Goal: Task Accomplishment & Management: Manage account settings

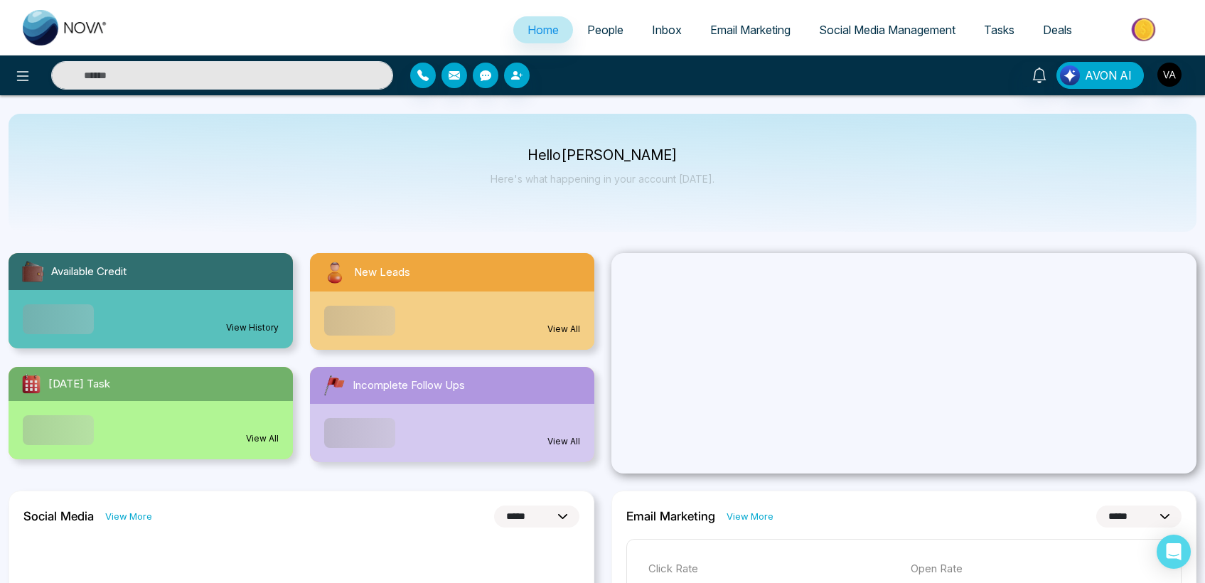
select select "*"
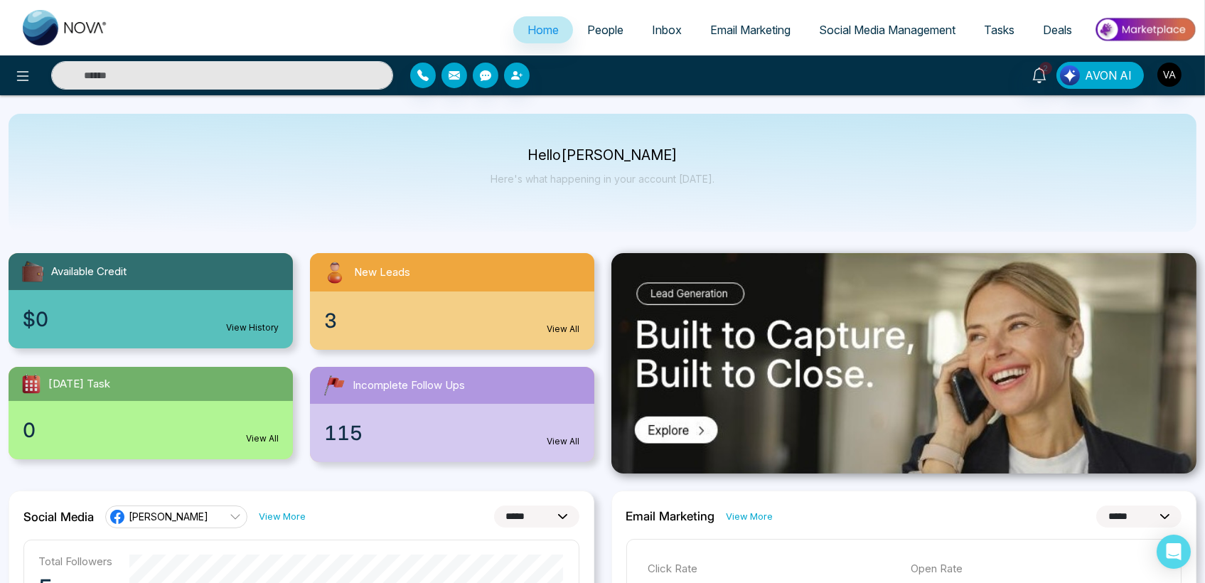
click at [442, 144] on div "Hello Vijay Admin Here's what happening in your account today." at bounding box center [603, 173] width 1188 height 118
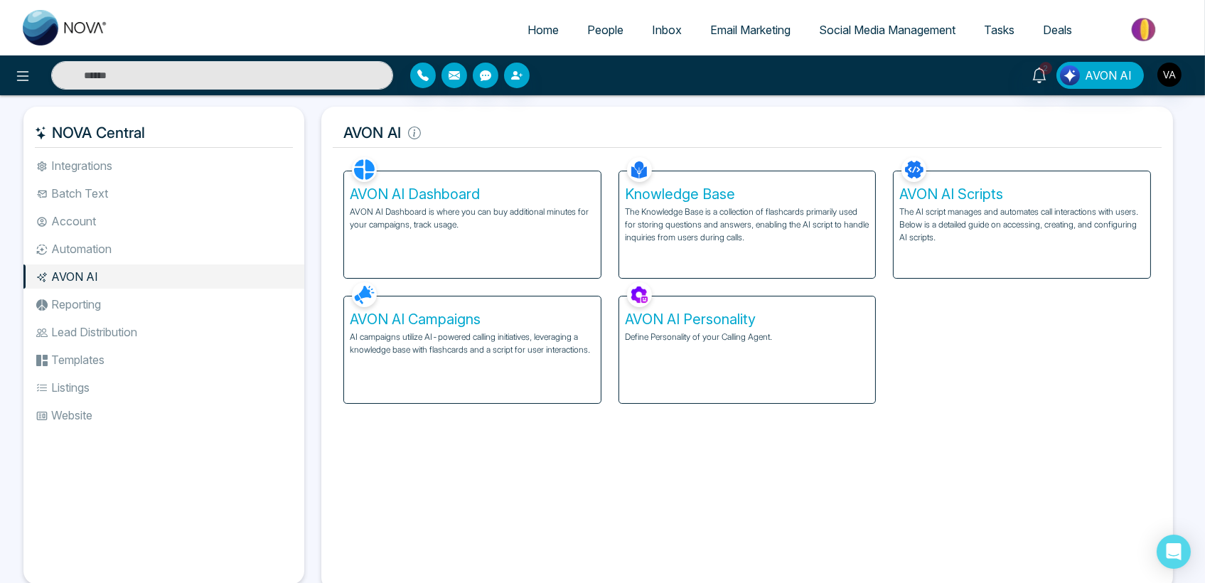
click at [406, 343] on p "AI campaigns utilize AI-powered calling initiatives, leveraging a knowledge bas…" at bounding box center [472, 344] width 245 height 26
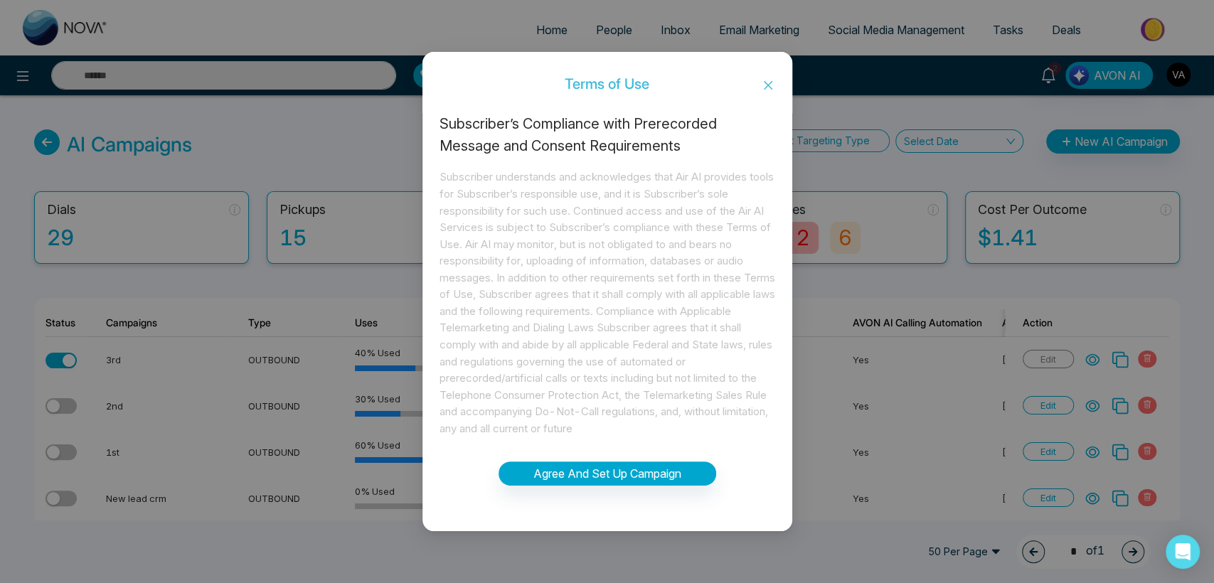
click at [774, 90] on span "Close" at bounding box center [768, 85] width 48 height 38
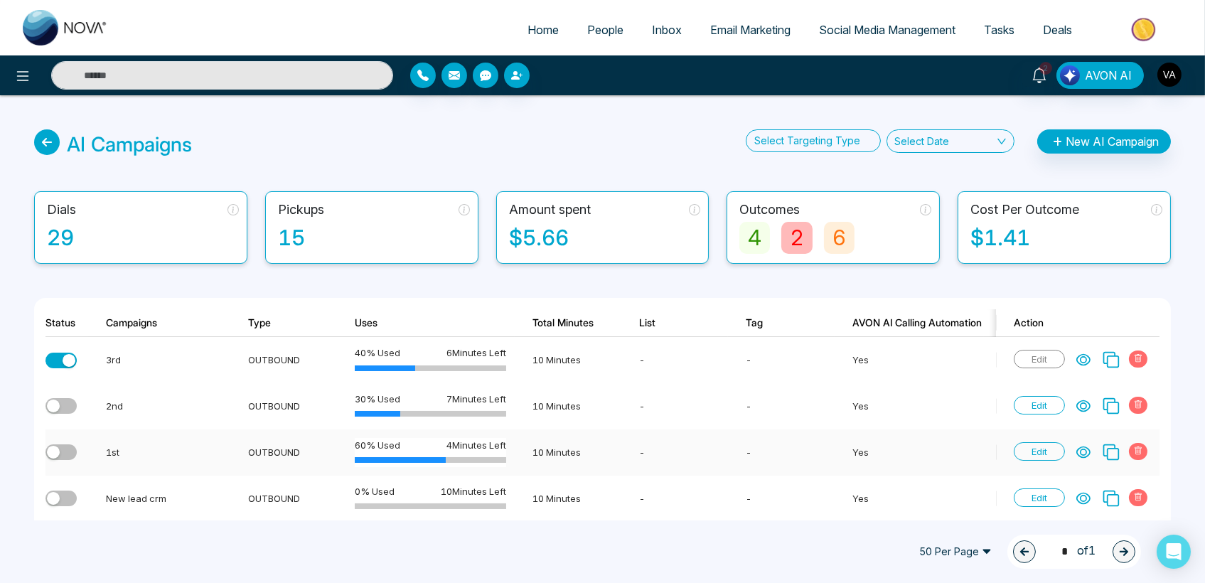
click at [1081, 447] on icon at bounding box center [1083, 452] width 13 height 11
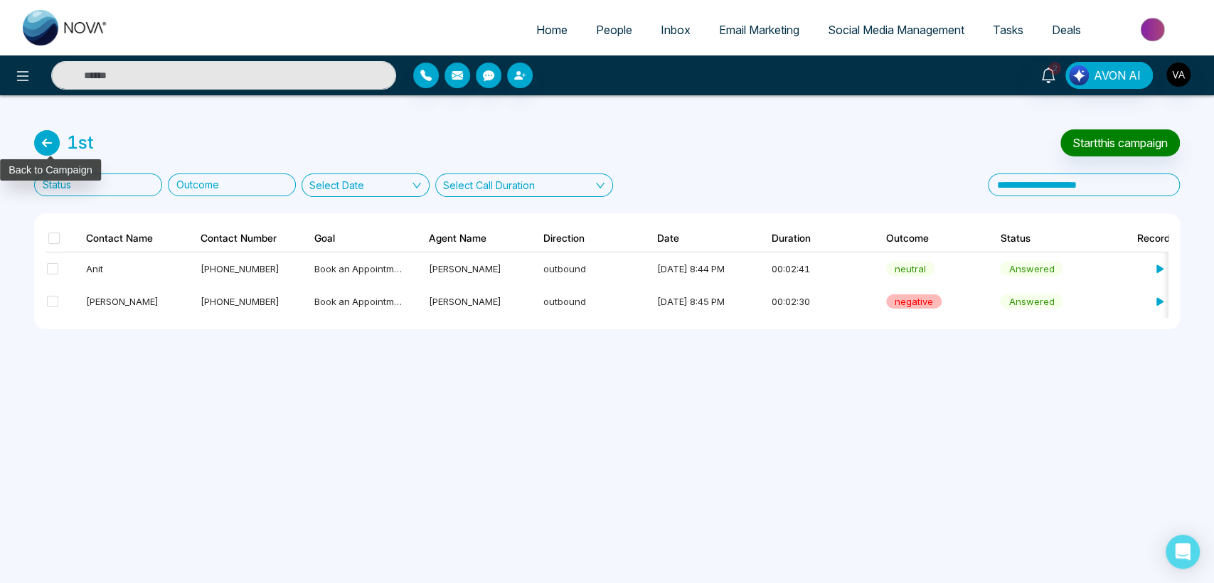
click at [46, 144] on icon at bounding box center [47, 143] width 26 height 26
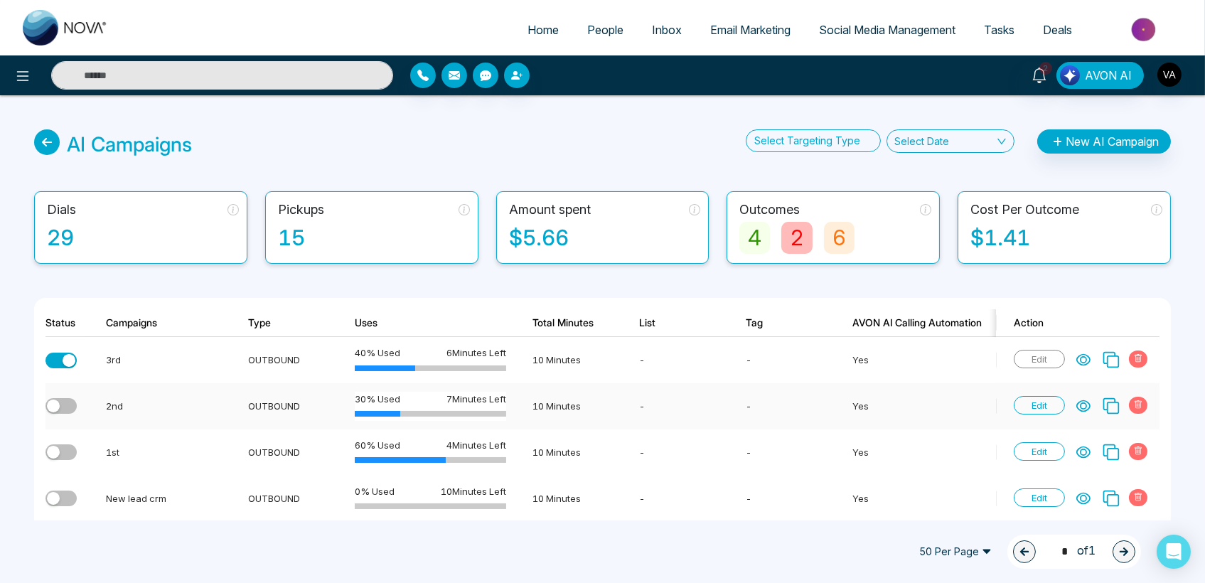
click at [1080, 403] on icon at bounding box center [1084, 406] width 14 height 14
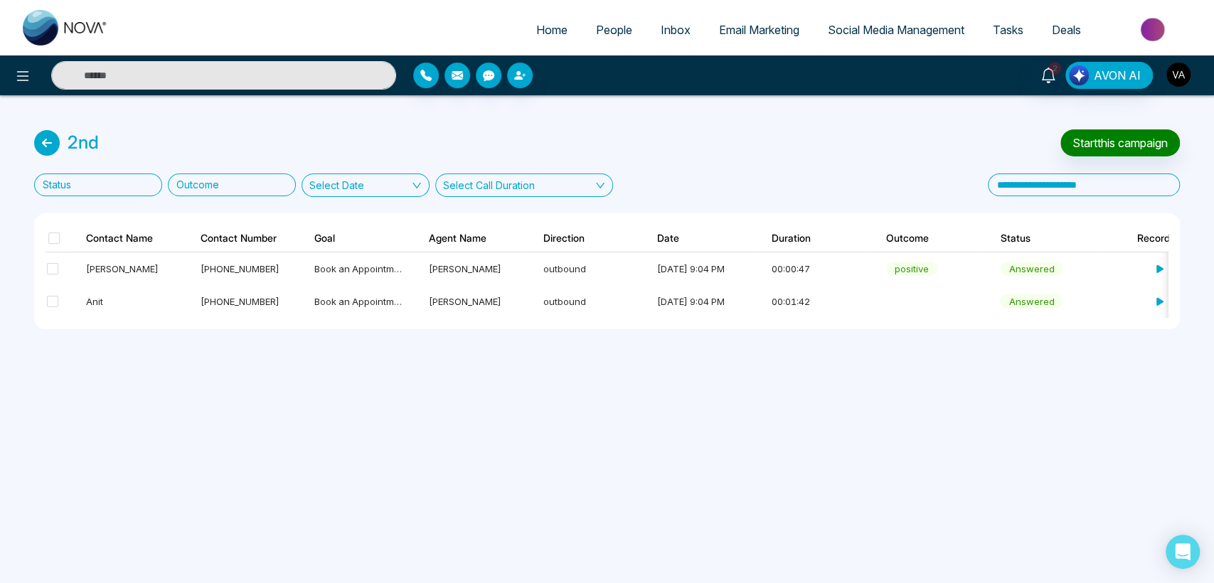
click at [1170, 80] on img "button" at bounding box center [1178, 75] width 24 height 24
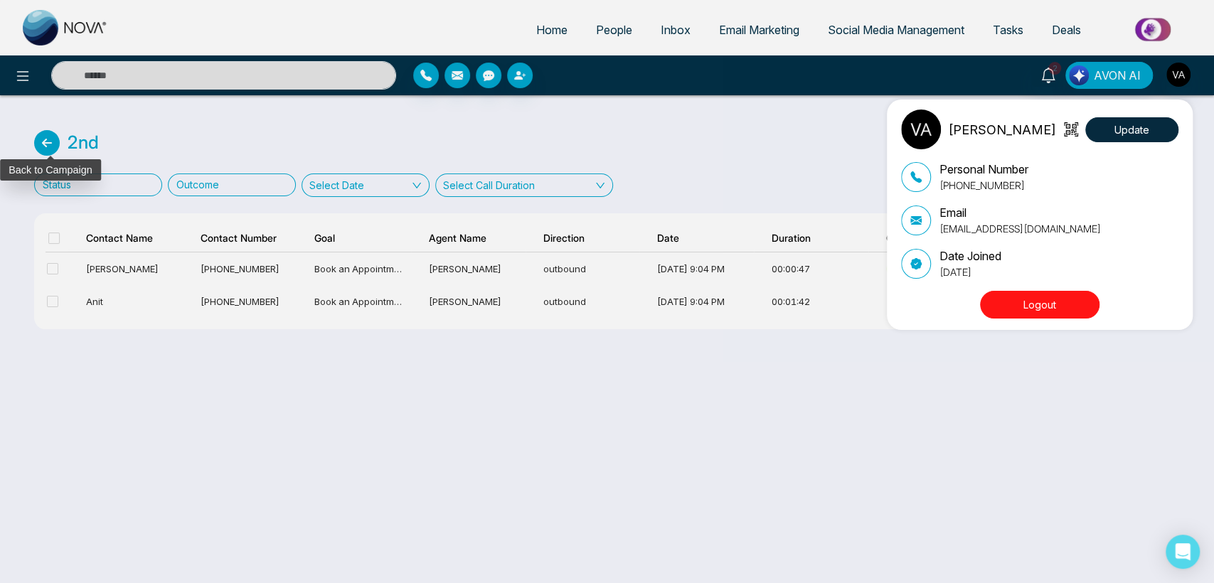
click at [36, 144] on div "Vijay Admin Update Personal Number +918975542824 Email vijay@mmnovatech.com Dat…" at bounding box center [607, 291] width 1214 height 583
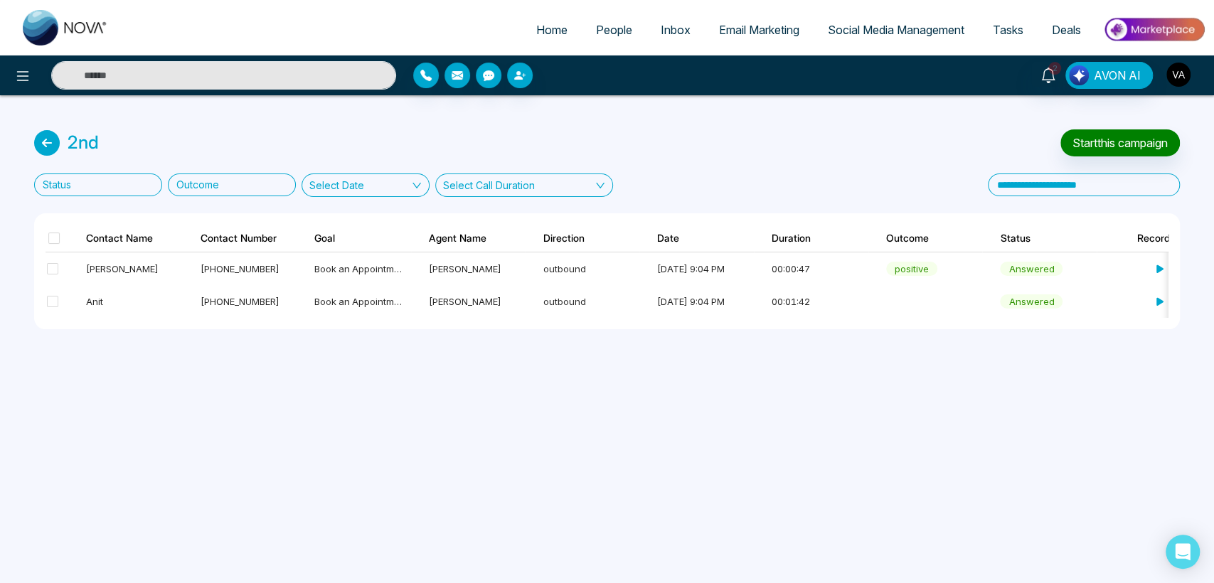
click at [1184, 74] on img "button" at bounding box center [1178, 75] width 24 height 24
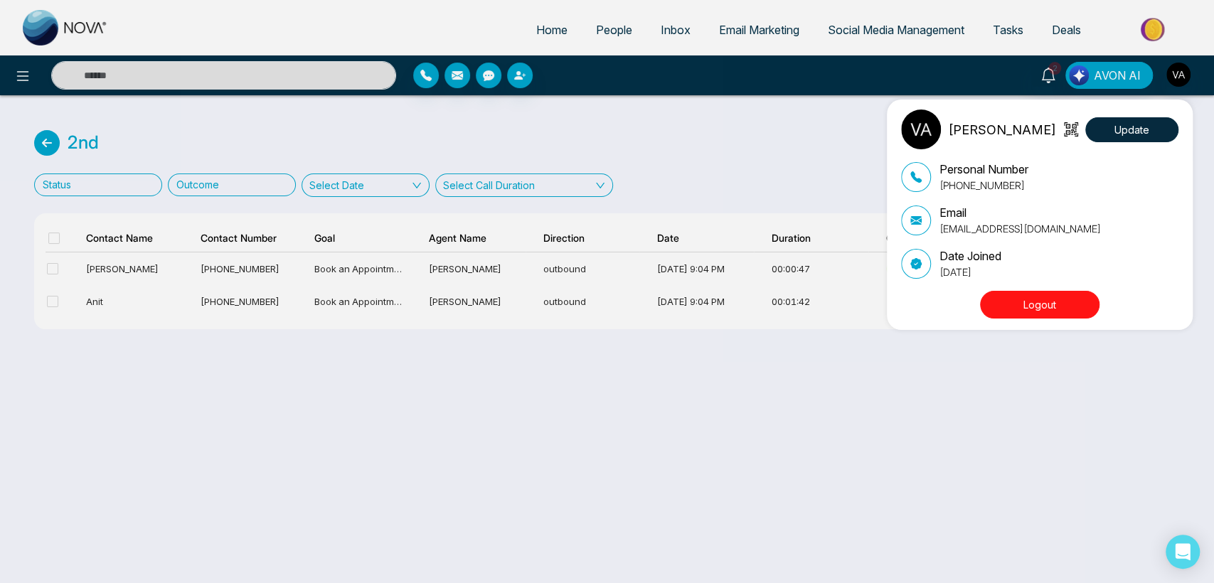
click at [1011, 306] on button "Logout" at bounding box center [1039, 305] width 119 height 28
